Goal: Check status: Check status

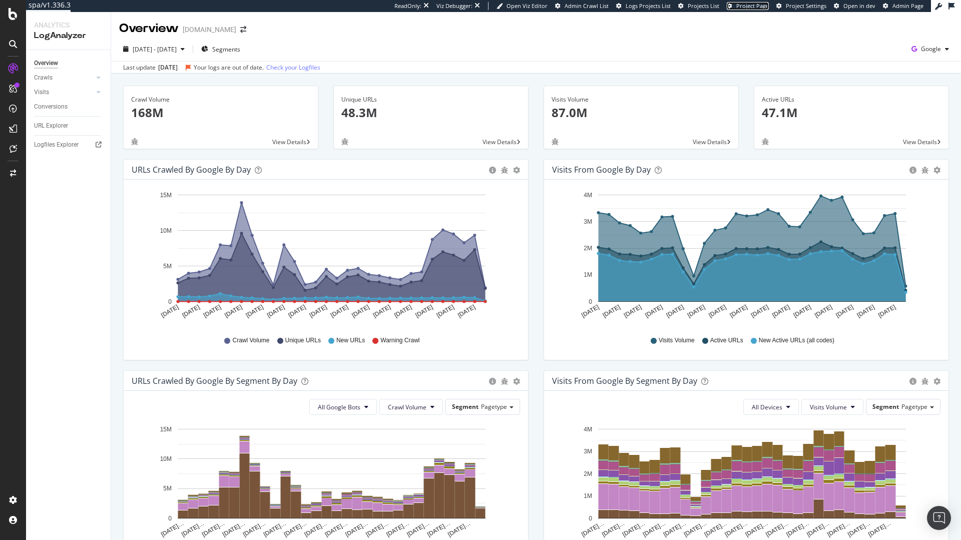
click at [750, 9] on span "Project Page" at bounding box center [752, 6] width 33 height 8
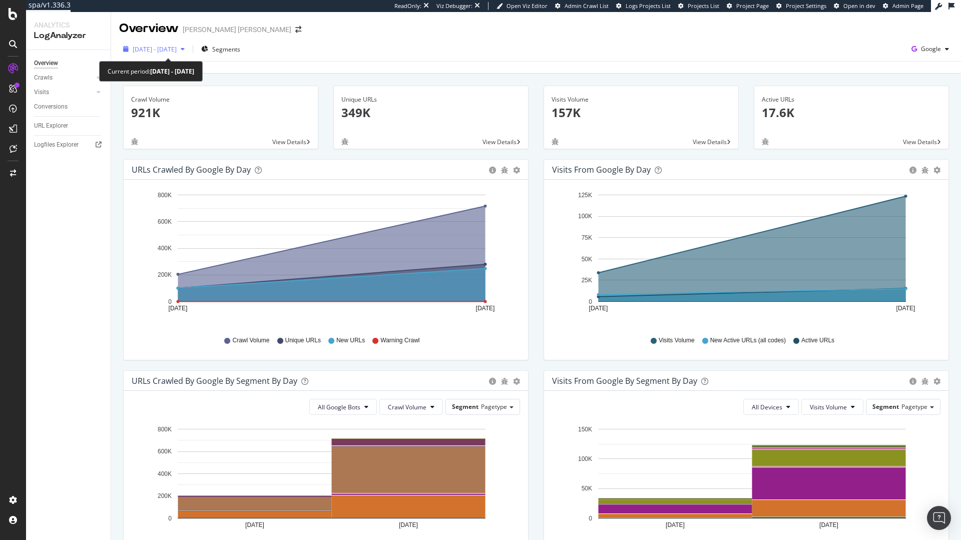
click at [182, 55] on div "[DATE] - [DATE]" at bounding box center [154, 49] width 70 height 15
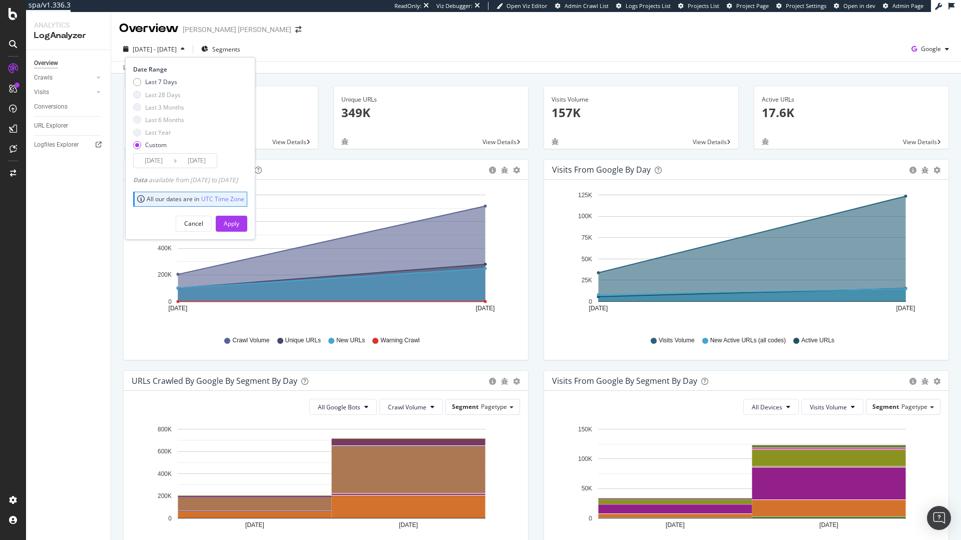
click at [161, 145] on div "Custom" at bounding box center [156, 145] width 22 height 9
type input "[DATE]"
click at [171, 87] on div "Last 7 Days Last 28 Days Last 3 Months Last 6 Months Last Year Custom" at bounding box center [158, 116] width 51 height 76
click at [171, 84] on div "Last 7 Days" at bounding box center [161, 82] width 32 height 9
click at [247, 222] on button "Apply" at bounding box center [232, 224] width 32 height 16
